Goal: Information Seeking & Learning: Learn about a topic

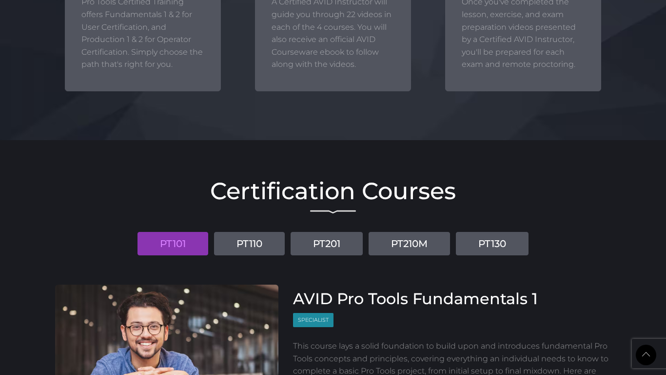
scroll to position [1007, 0]
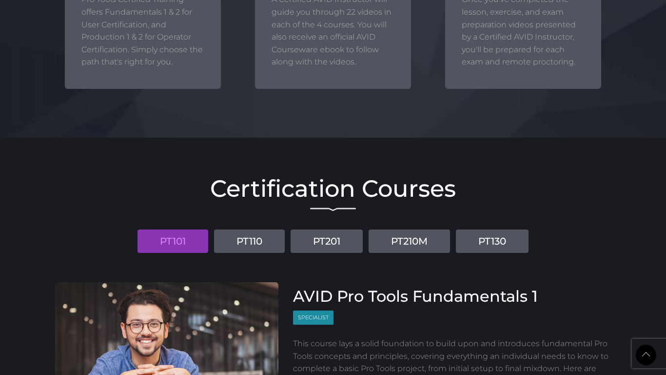
click at [342, 224] on li "PT201" at bounding box center [327, 237] width 76 height 31
click at [343, 244] on link "PT201" at bounding box center [327, 240] width 72 height 23
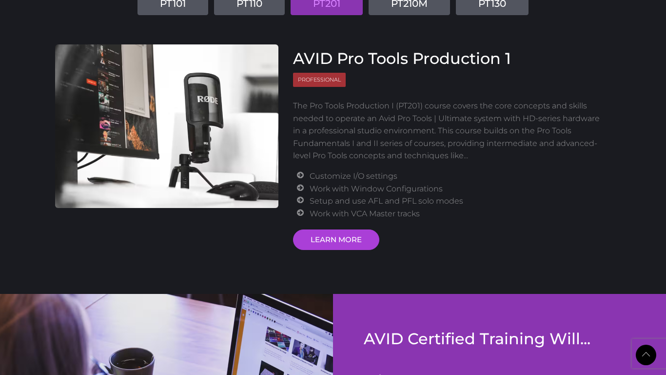
scroll to position [1244, 0]
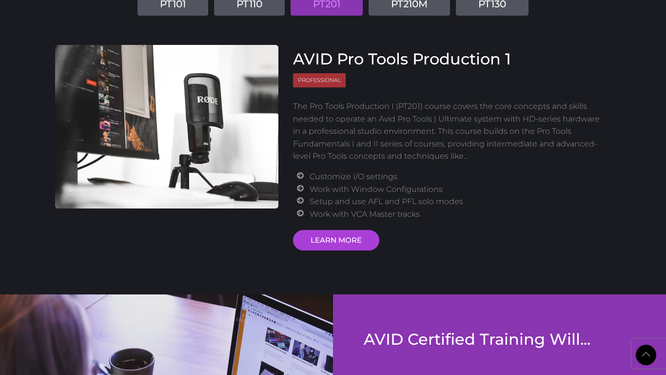
click at [343, 244] on link "LEARN MORE" at bounding box center [336, 240] width 86 height 20
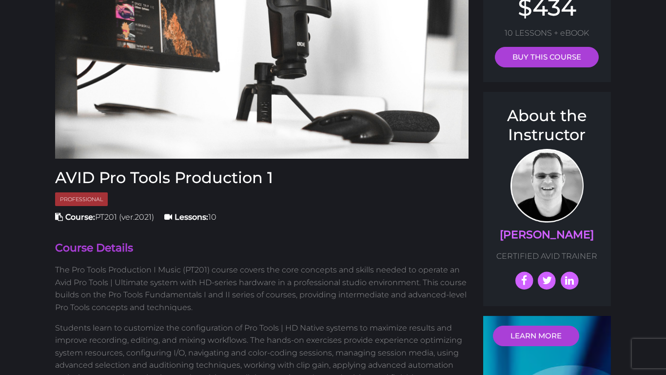
scroll to position [142, 0]
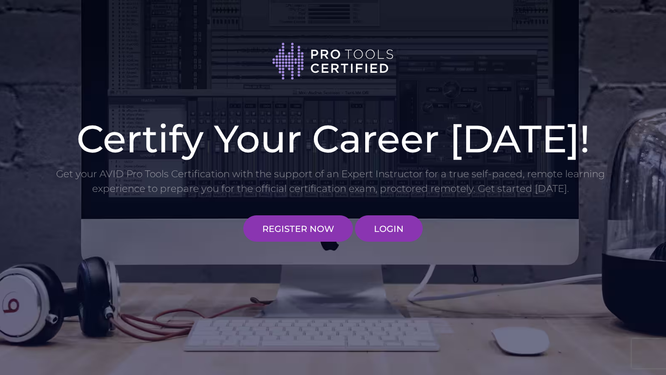
scroll to position [1244, 0]
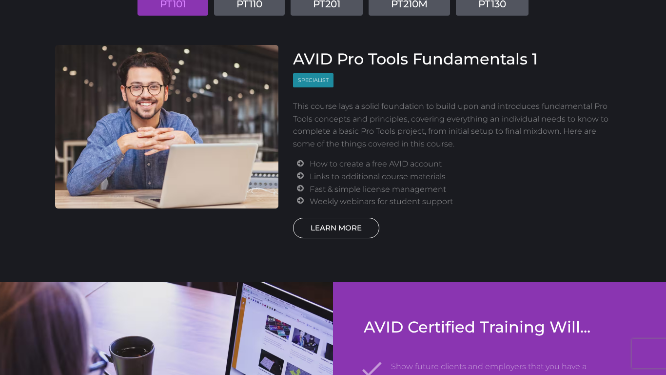
click at [338, 226] on link "LEARN MORE" at bounding box center [336, 228] width 86 height 20
